Goal: Book appointment/travel/reservation

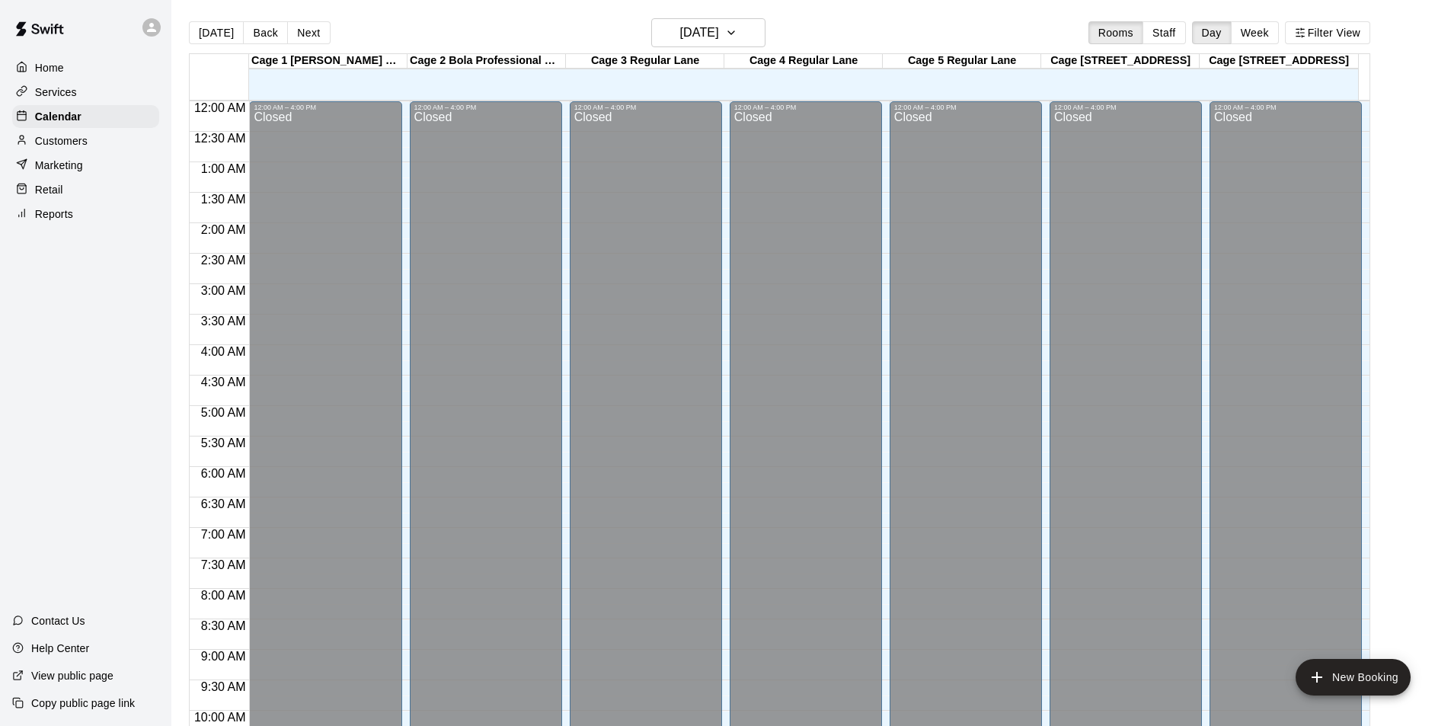
scroll to position [822, 0]
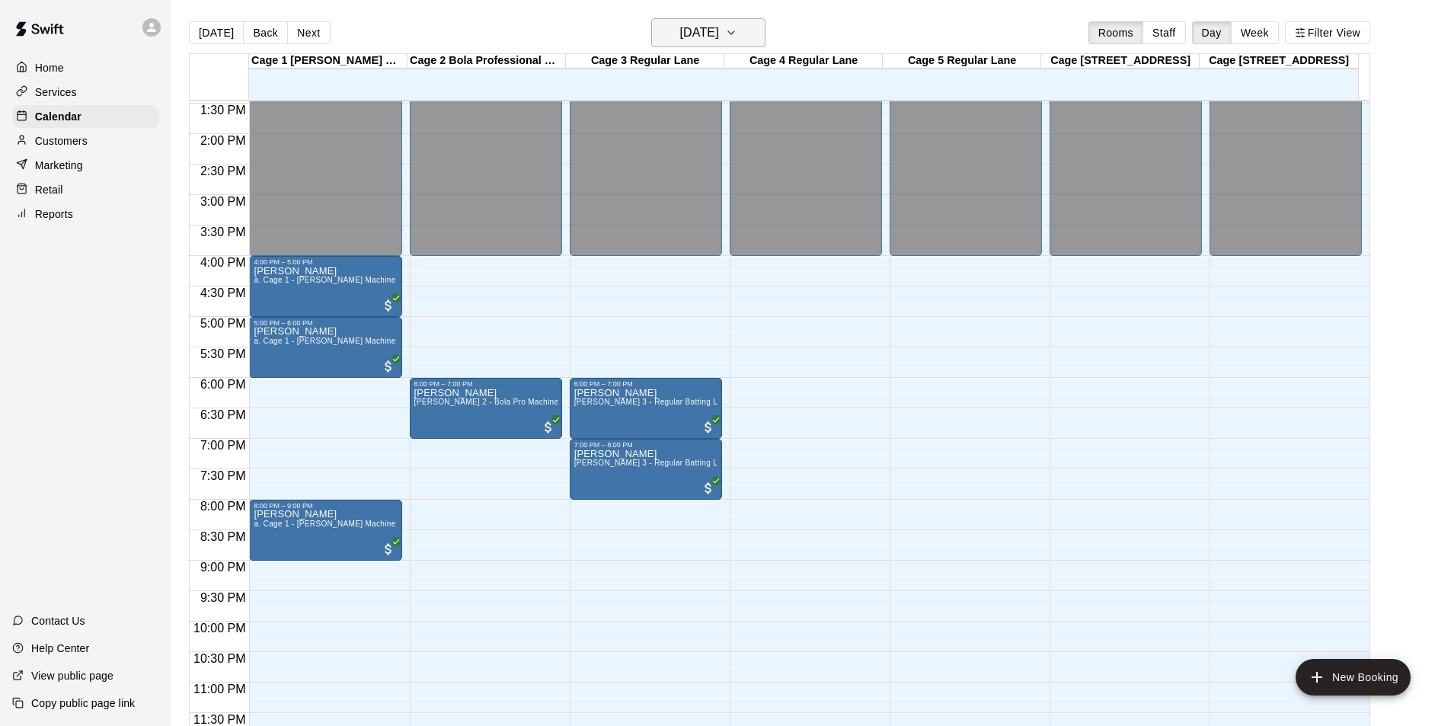
click at [691, 40] on h6 "[DATE]" at bounding box center [699, 32] width 39 height 21
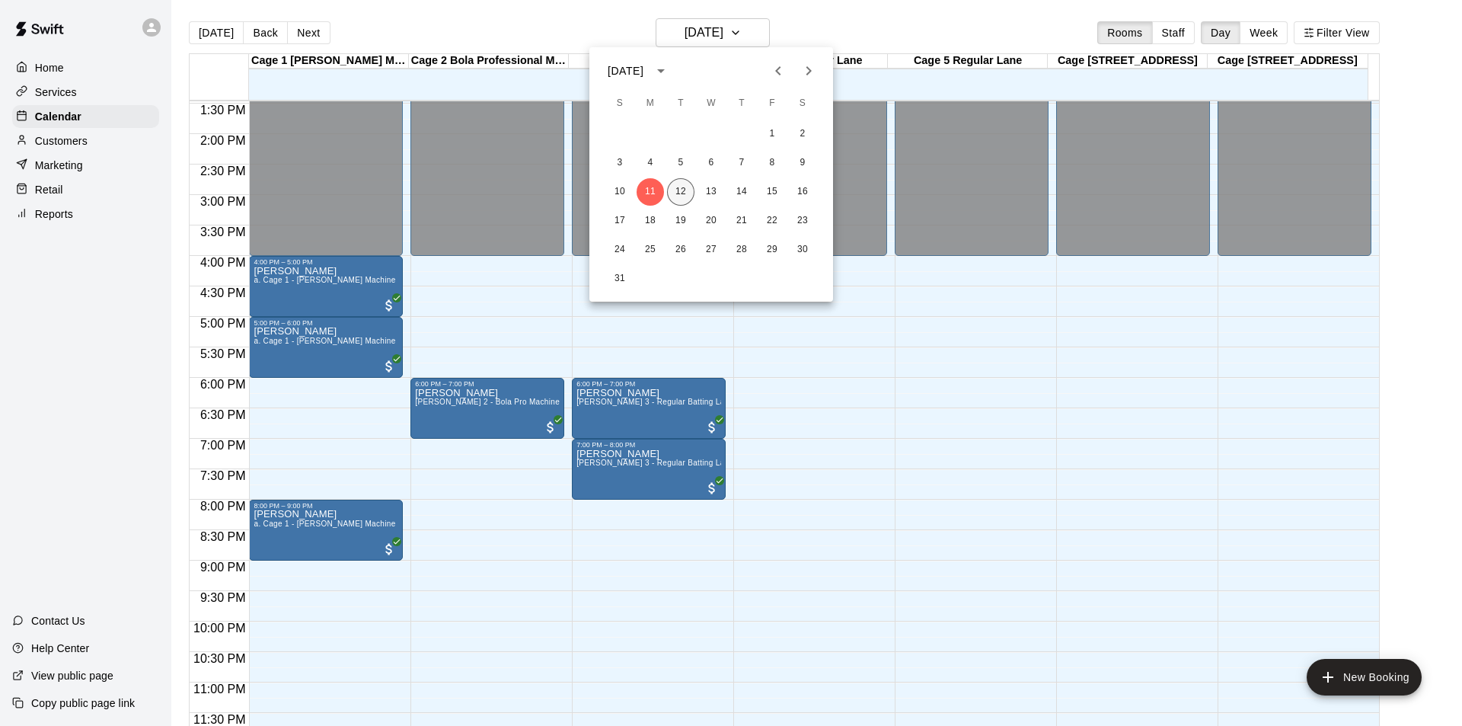
click at [676, 190] on button "12" at bounding box center [680, 191] width 27 height 27
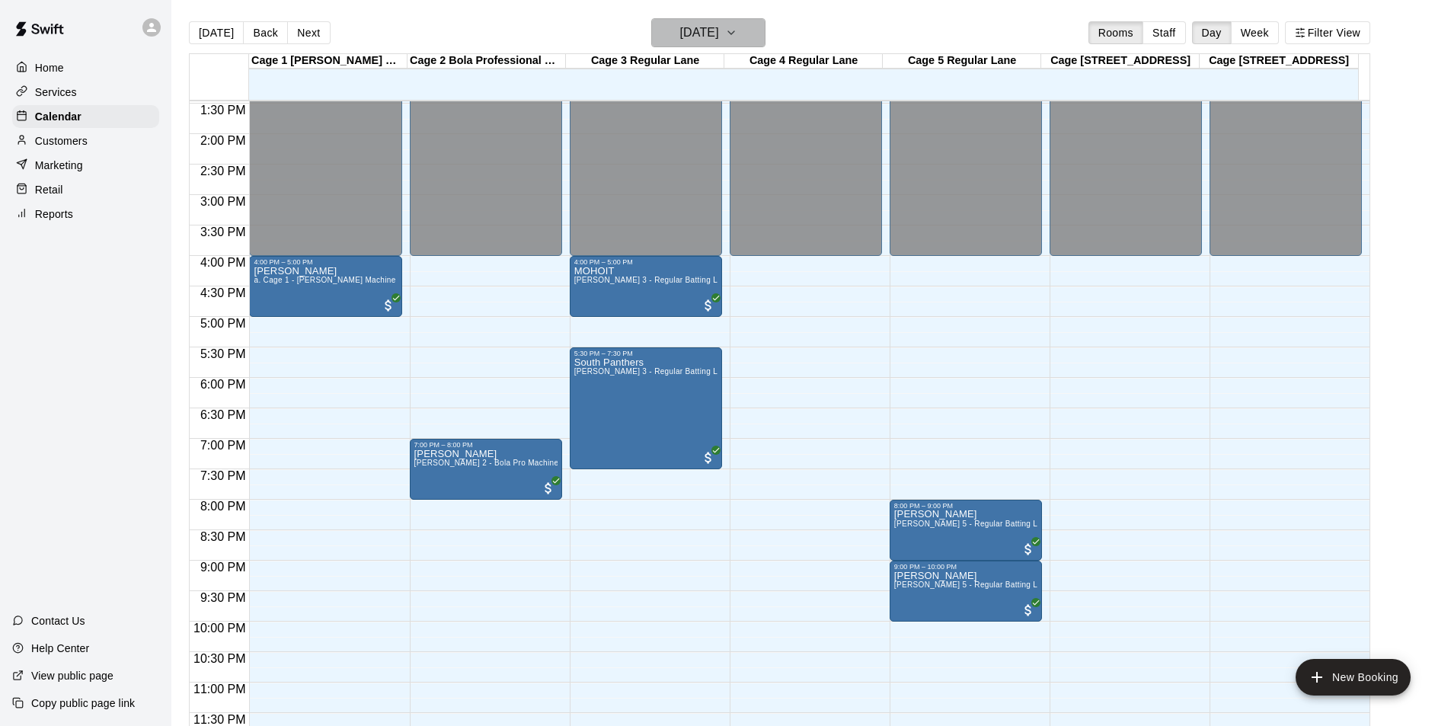
click at [737, 25] on icon "button" at bounding box center [731, 33] width 12 height 18
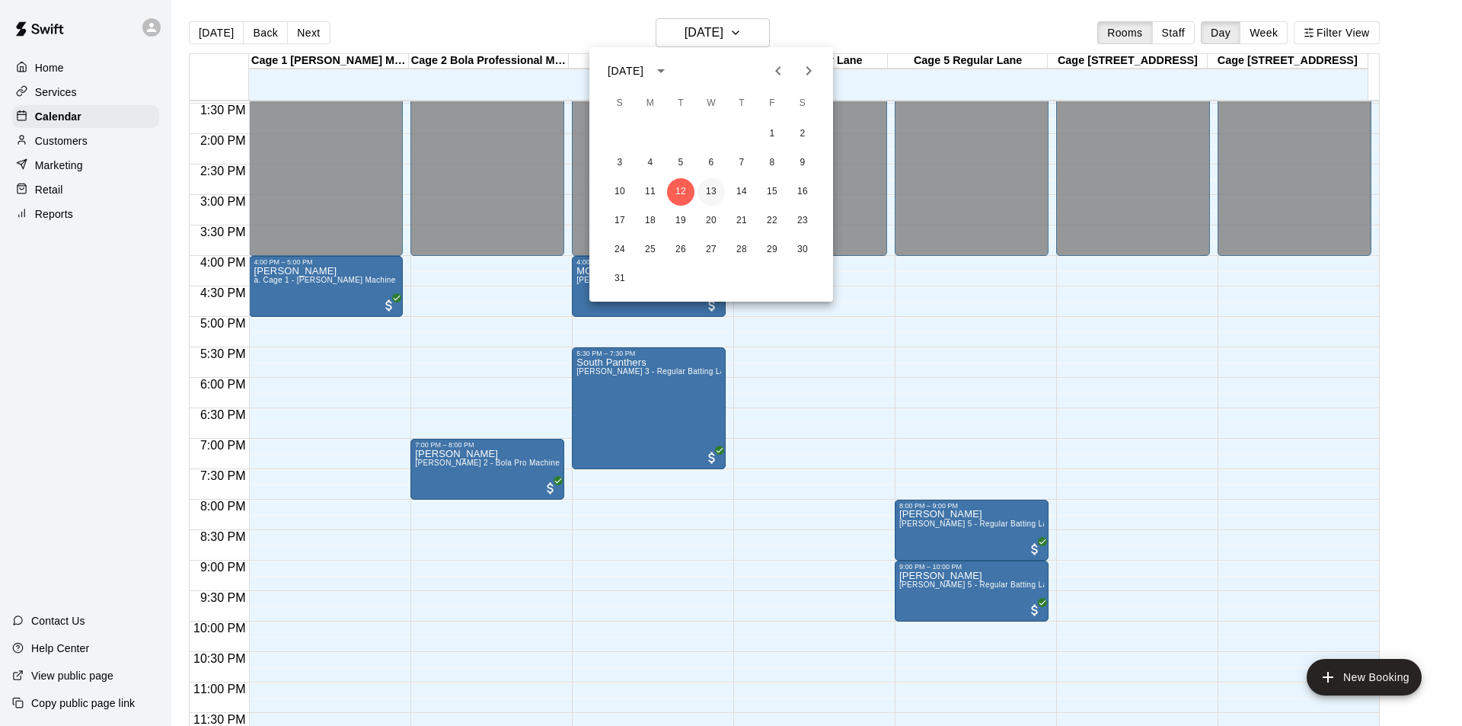
click at [713, 189] on button "13" at bounding box center [711, 191] width 27 height 27
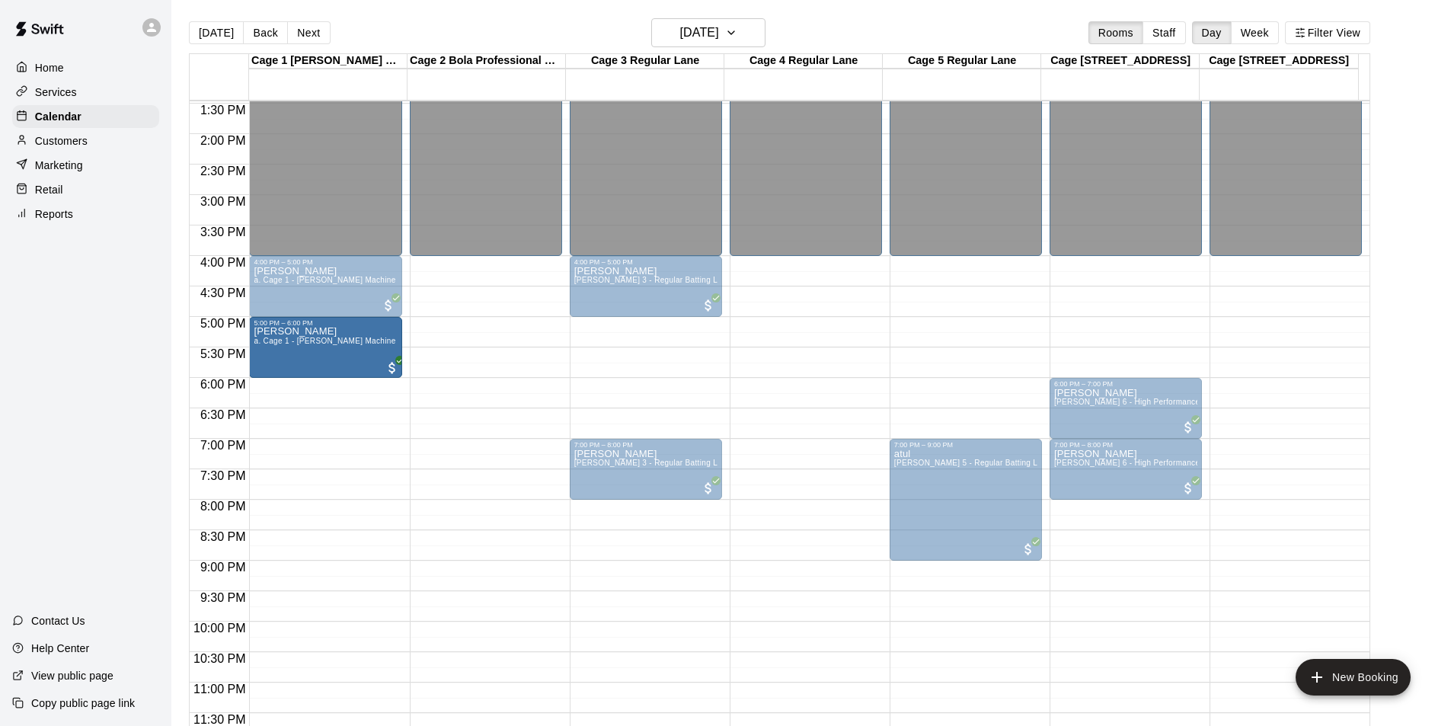
drag, startPoint x: 316, startPoint y: 362, endPoint x: 318, endPoint y: 337, distance: 24.4
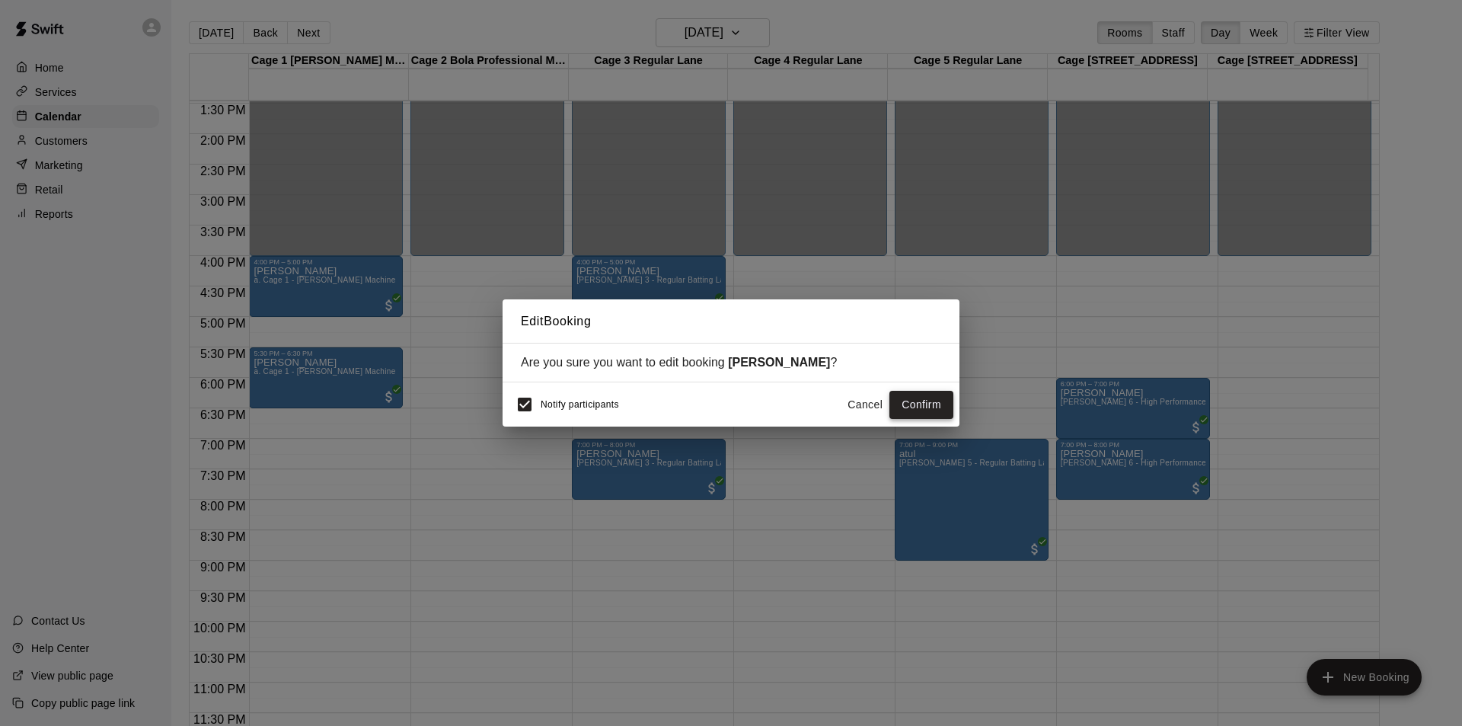
click at [919, 407] on button "Confirm" at bounding box center [922, 405] width 64 height 28
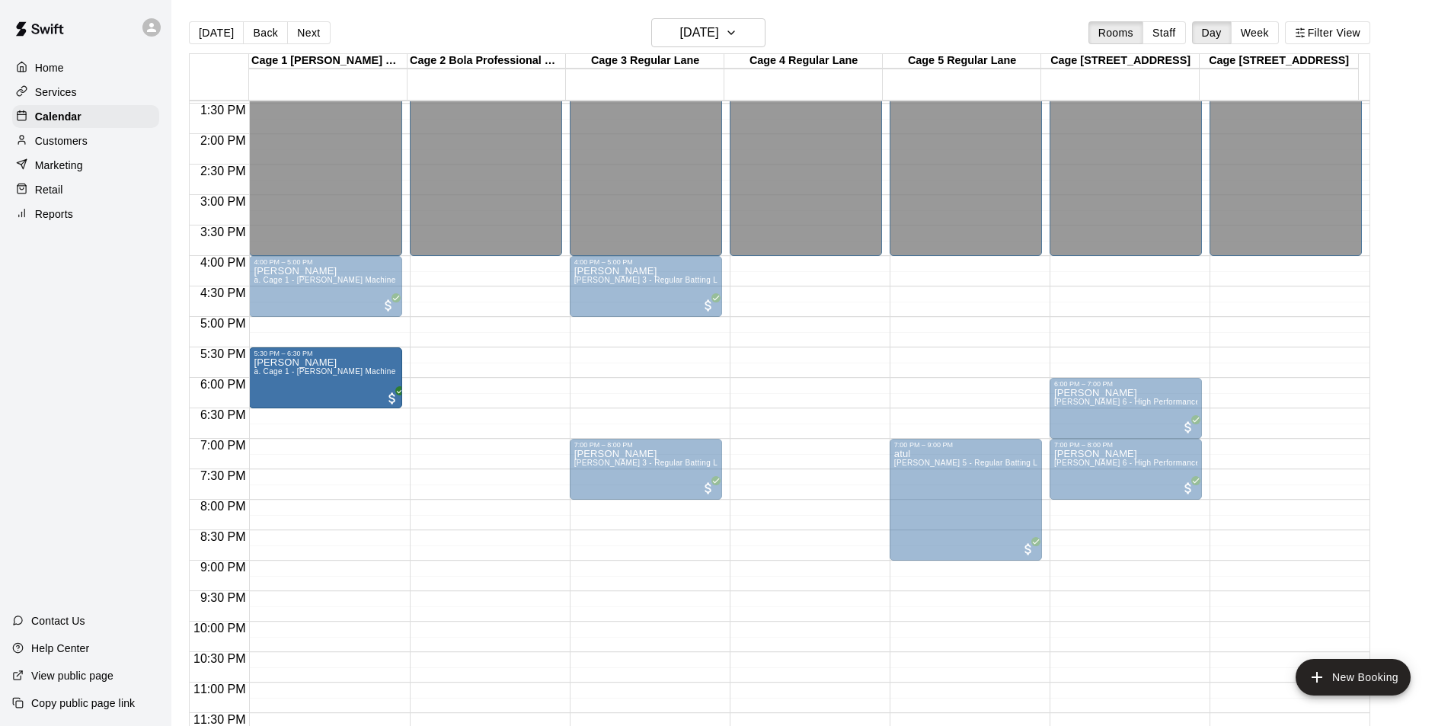
drag, startPoint x: 345, startPoint y: 330, endPoint x: 339, endPoint y: 365, distance: 35.6
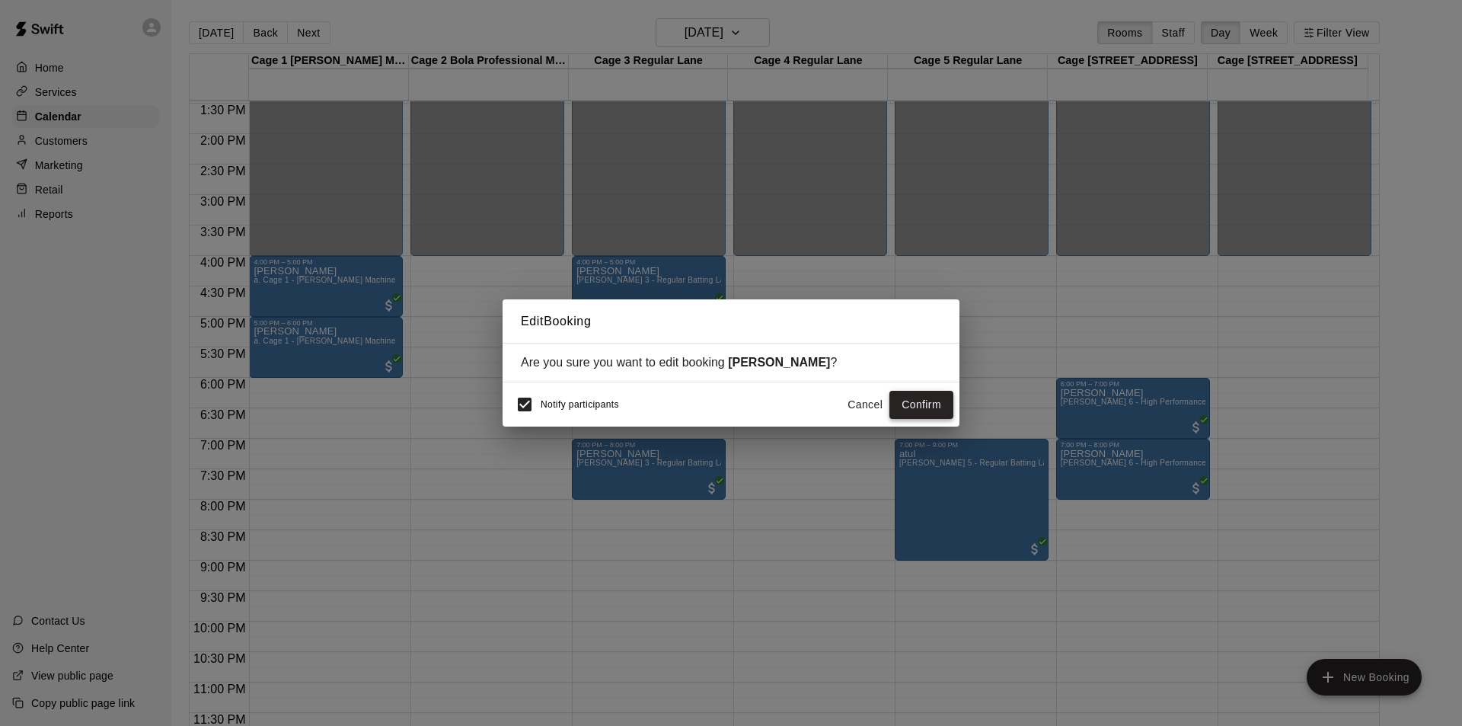
click at [909, 406] on button "Confirm" at bounding box center [922, 405] width 64 height 28
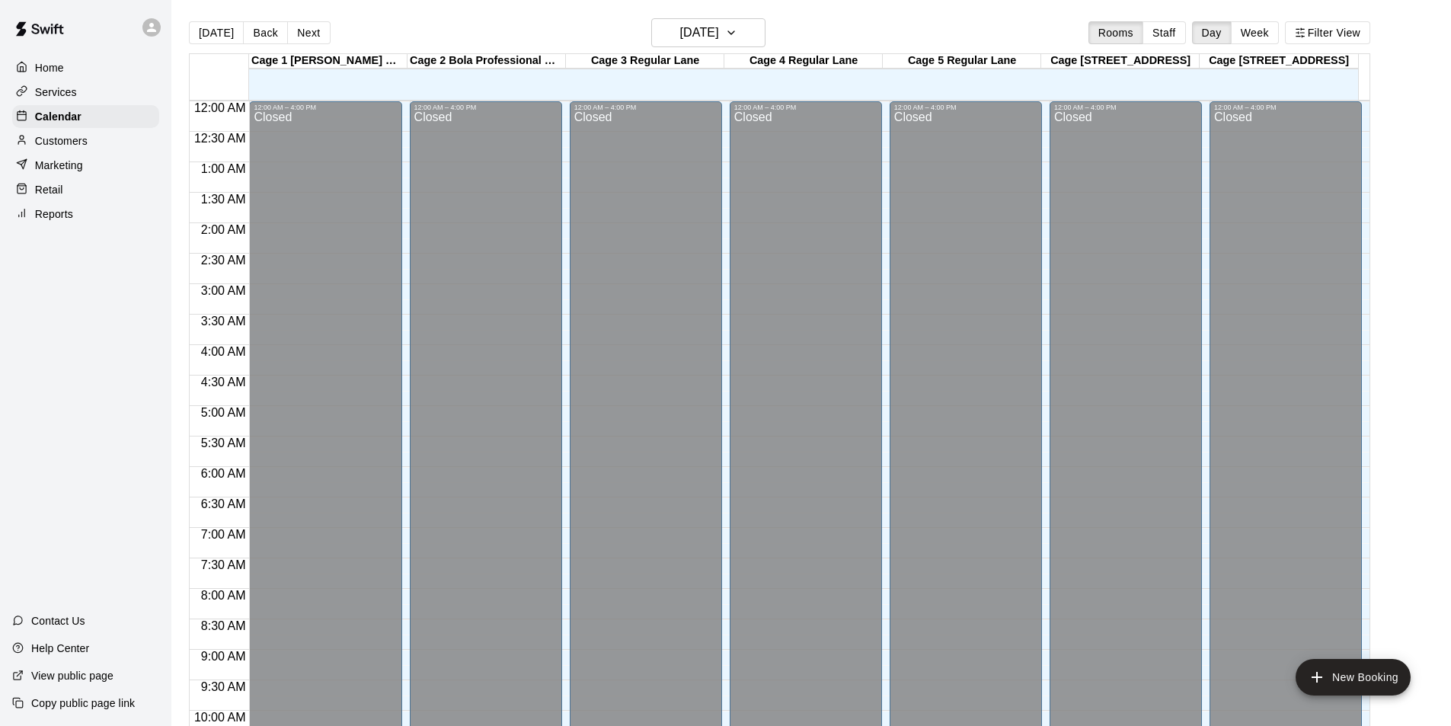
scroll to position [822, 0]
